Goal: Communication & Community: Connect with others

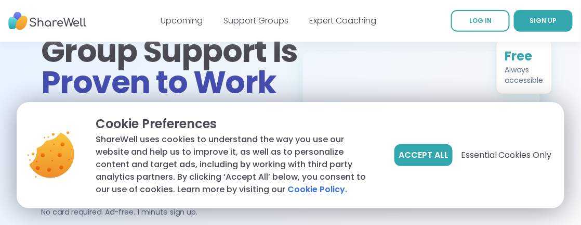
click at [406, 149] on button "Accept All" at bounding box center [424, 155] width 58 height 22
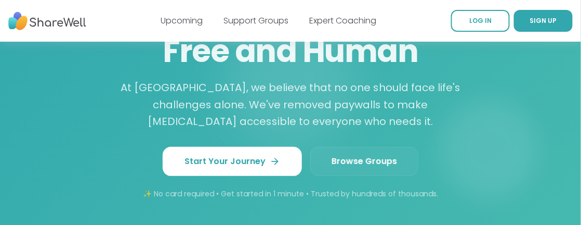
scroll to position [1040, 0]
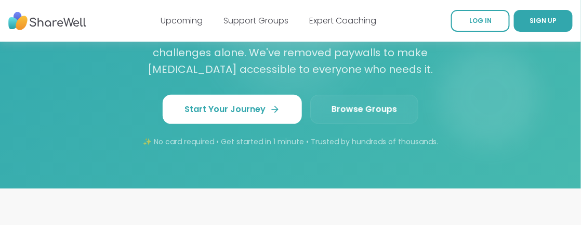
click at [334, 95] on link "Browse Groups" at bounding box center [364, 109] width 108 height 29
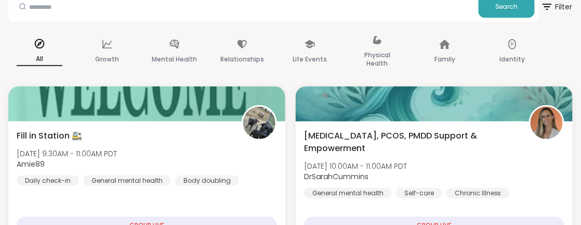
scroll to position [52, 0]
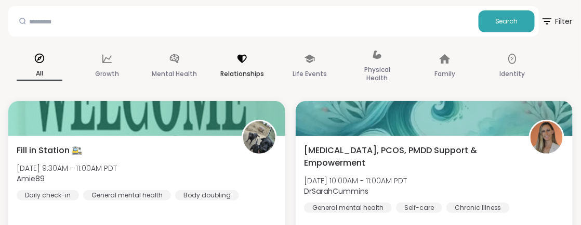
click at [240, 58] on icon at bounding box center [242, 59] width 9 height 8
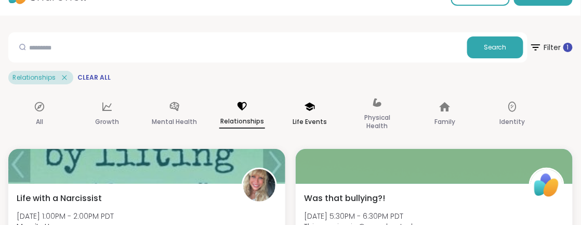
scroll to position [0, 0]
